Goal: Information Seeking & Learning: Learn about a topic

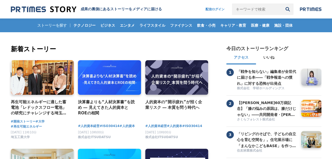
click at [251, 12] on input "キーワードで検索" at bounding box center [257, 9] width 50 height 12
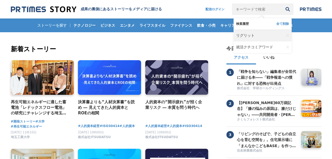
click at [246, 37] on span "リグリット" at bounding box center [245, 35] width 18 height 5
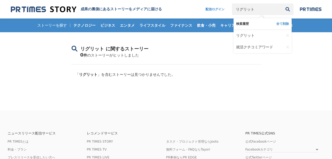
click at [262, 8] on input "リグリット" at bounding box center [257, 9] width 50 height 12
click at [249, 43] on link "就活クチコミアワード" at bounding box center [260, 47] width 48 height 12
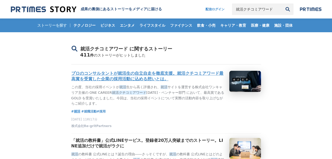
click at [191, 78] on h3 "プロのコンサルタントが就活生の自立自走を徹底支援。就活クチコミアワード最高賞を受賞した企業の採用活動に込める想いとは。" at bounding box center [148, 76] width 154 height 11
click at [184, 75] on h3 "プロのコンサルタントが就活生の自立自走を徹底支援。就活クチコミアワード最高賞を受賞した企業の採用活動に込める想いとは。" at bounding box center [148, 76] width 154 height 11
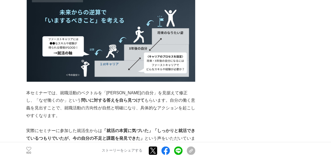
scroll to position [1293, 0]
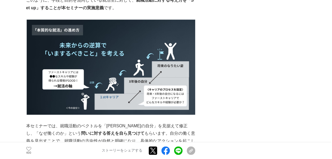
click at [138, 94] on img at bounding box center [110, 67] width 169 height 95
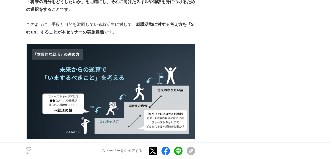
scroll to position [1300, 0]
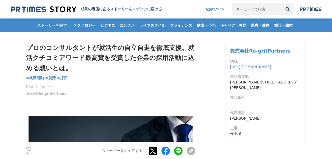
drag, startPoint x: 25, startPoint y: 44, endPoint x: 79, endPoint y: 74, distance: 62.3
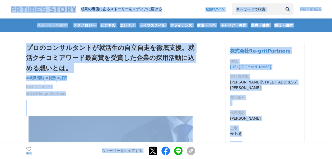
copy body "loremipsumdolorsitamet consec adip elit sedd eius temporinci utlab etdolore mag…"
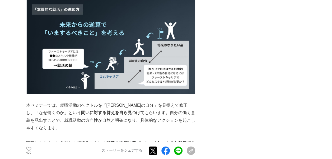
scroll to position [1346, 0]
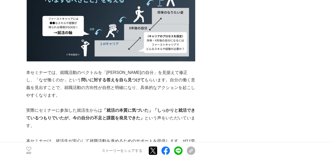
drag, startPoint x: 131, startPoint y: 110, endPoint x: 66, endPoint y: 101, distance: 66.0
click at [66, 99] on p "本セミナーでは、就職活動のベクトルを「[PERSON_NAME]の自分」を見据えて修正し、「なぜ働くのか」という 問いに対する答えを自ら見つけて もらいます。…" at bounding box center [110, 84] width 169 height 30
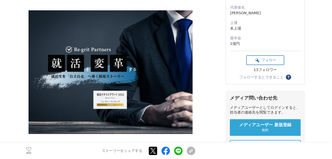
scroll to position [254, 0]
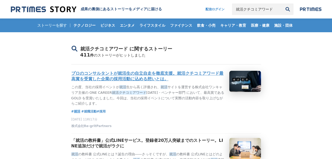
click at [210, 78] on h3 "プロのコンサルタントが就活生の自立自走を徹底支援。就活クチコミアワード最高賞を受賞した企業の採用活動に込める想いとは。" at bounding box center [148, 76] width 154 height 11
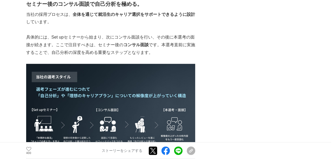
scroll to position [1678, 0]
